Goal: Find specific page/section

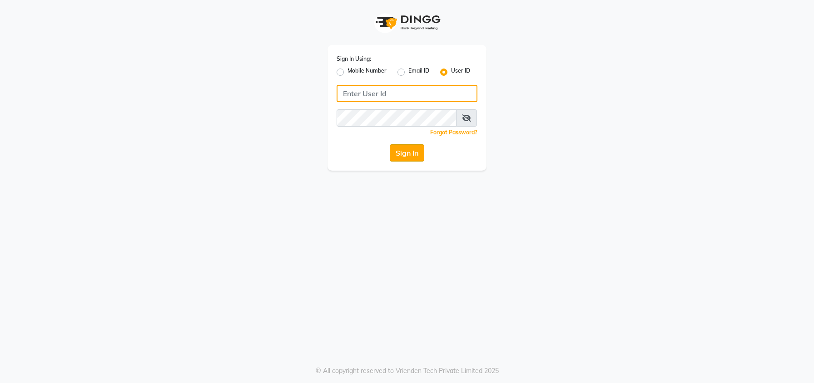
type input "Lasassy"
click at [398, 151] on button "Sign In" at bounding box center [407, 152] width 35 height 17
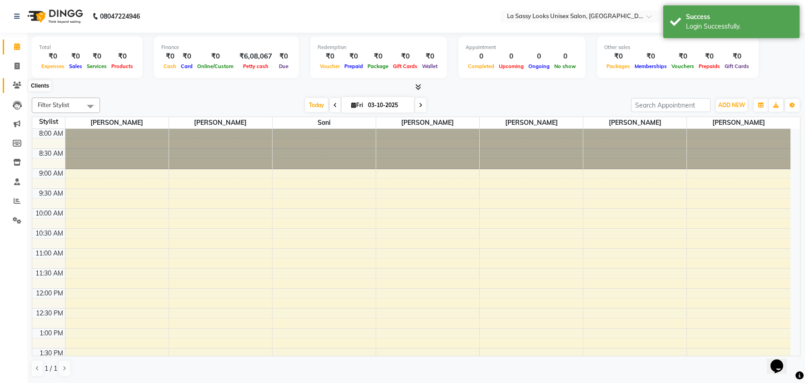
click at [17, 82] on icon at bounding box center [17, 85] width 9 height 7
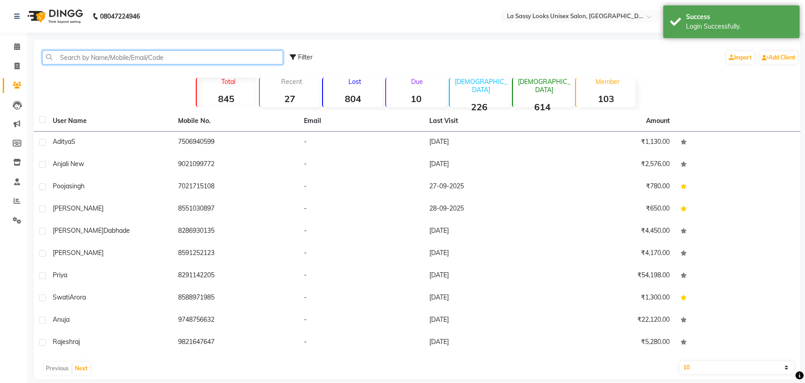
click at [82, 59] on input "text" at bounding box center [162, 57] width 241 height 14
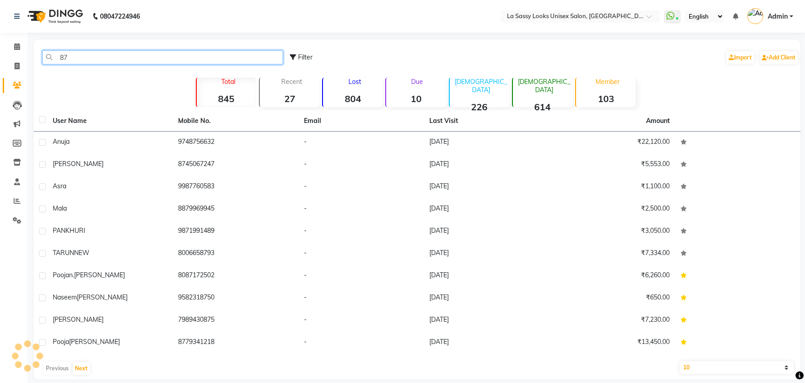
type input "8"
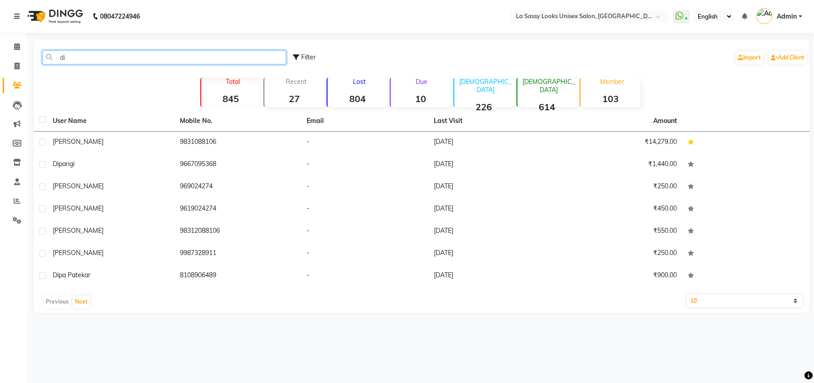
type input "d"
